Goal: Go to known website: Access a specific website the user already knows

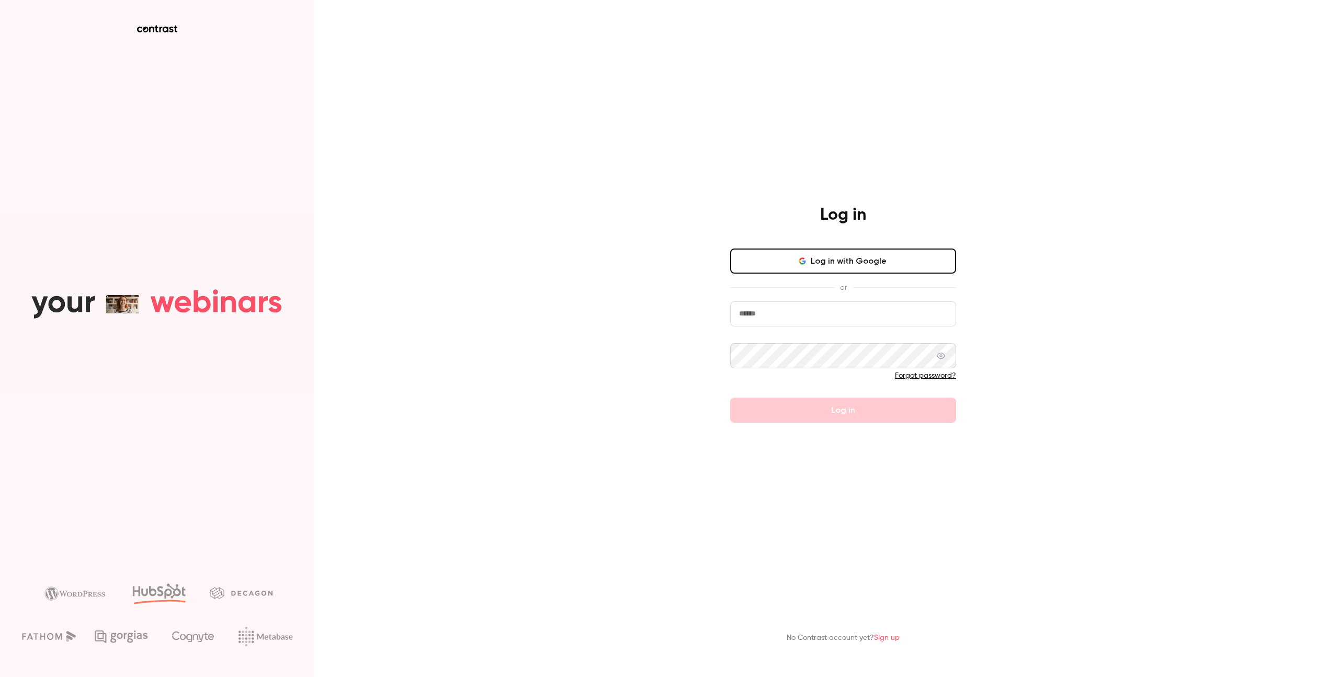
click at [799, 265] on icon "button" at bounding box center [802, 261] width 8 height 8
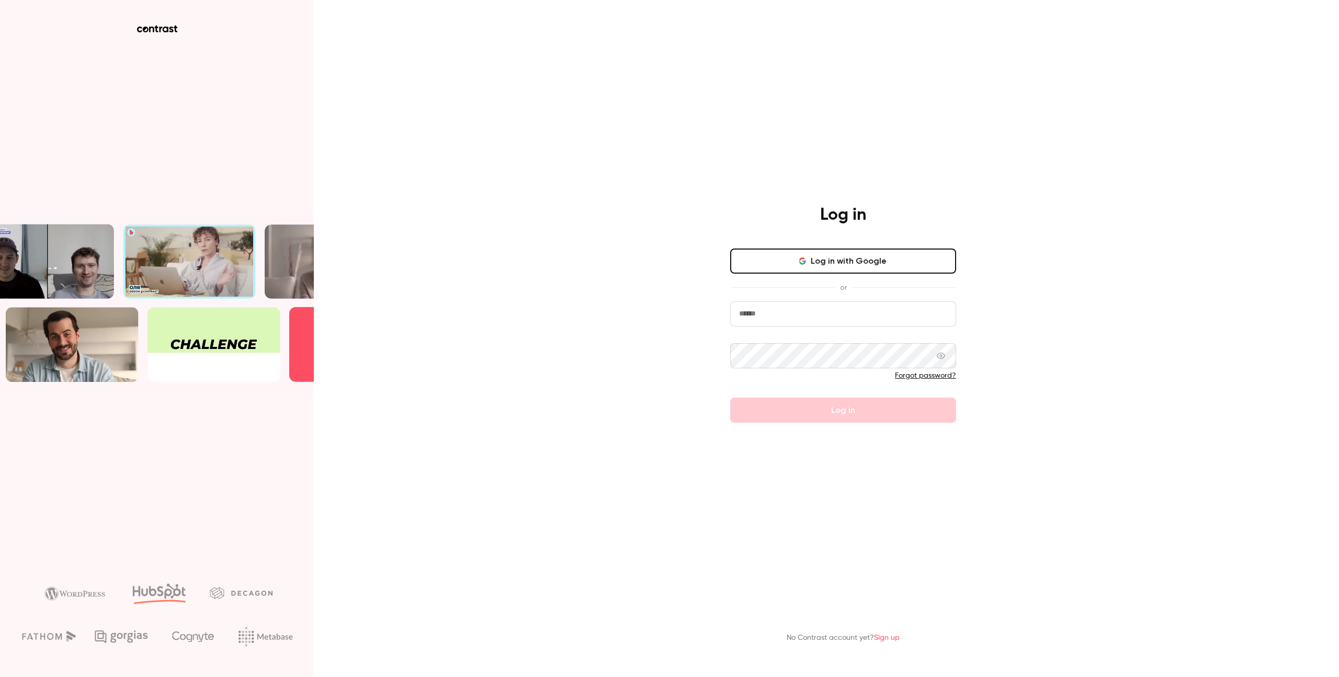
click at [846, 259] on button "Log in with Google" at bounding box center [843, 260] width 226 height 25
